Goal: Transaction & Acquisition: Purchase product/service

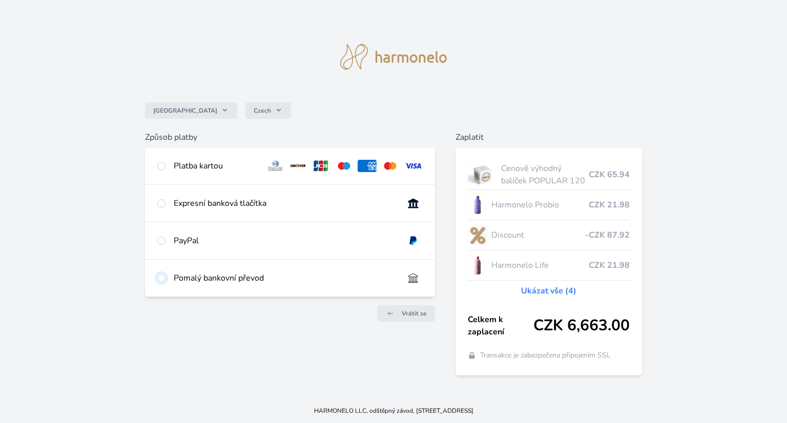
click at [161, 279] on input "radio" at bounding box center [161, 278] width 8 height 8
radio input "true"
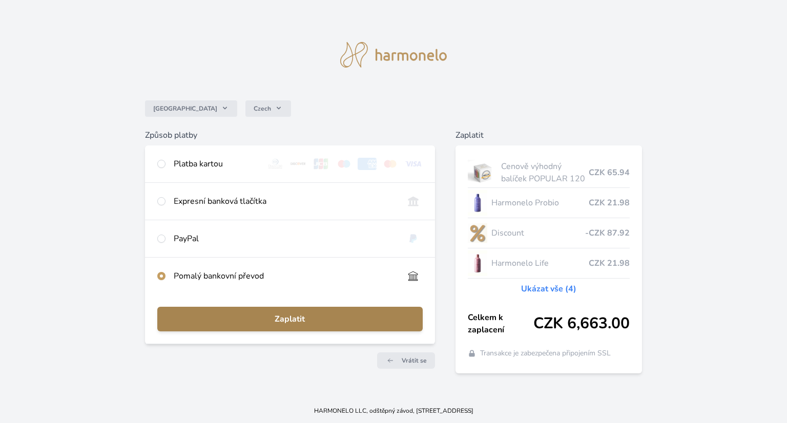
click at [270, 317] on span "Zaplatit" at bounding box center [290, 319] width 249 height 12
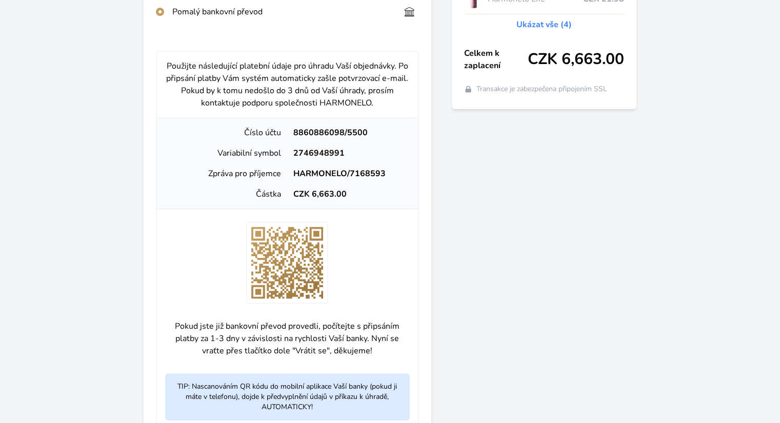
scroll to position [265, 0]
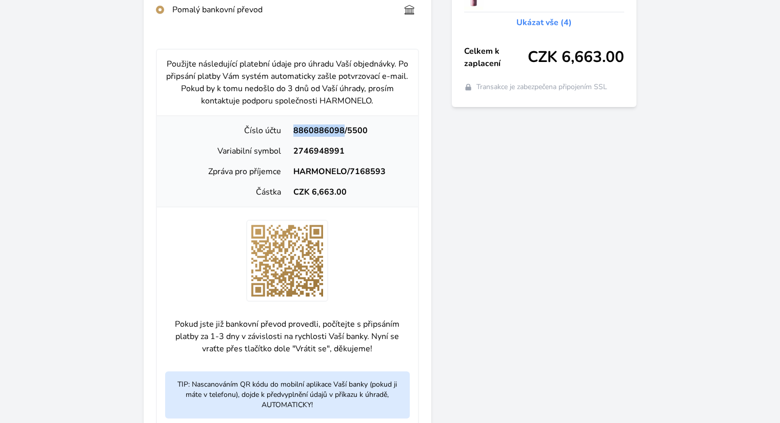
drag, startPoint x: 295, startPoint y: 130, endPoint x: 341, endPoint y: 132, distance: 45.6
click at [341, 132] on div "8860886098/5500" at bounding box center [348, 131] width 122 height 12
copy div "8860886098"
drag, startPoint x: 294, startPoint y: 150, endPoint x: 341, endPoint y: 150, distance: 47.2
click at [341, 150] on div "2746948991" at bounding box center [348, 151] width 122 height 12
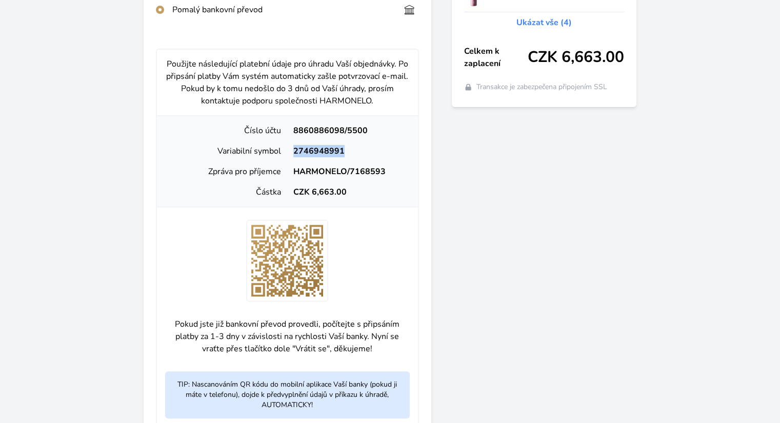
copy div "2746948991"
drag, startPoint x: 294, startPoint y: 171, endPoint x: 383, endPoint y: 173, distance: 89.7
click at [383, 173] on div "HARMONELO/7168593" at bounding box center [348, 172] width 122 height 12
copy div "HARMONELO/7168593"
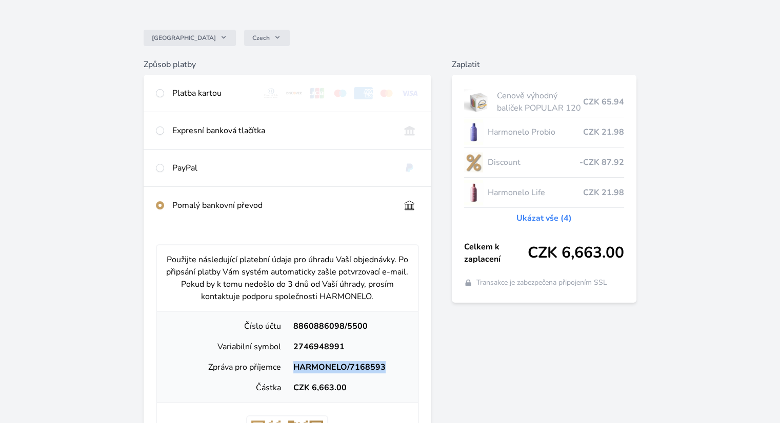
scroll to position [0, 0]
